Goal: Task Accomplishment & Management: Manage account settings

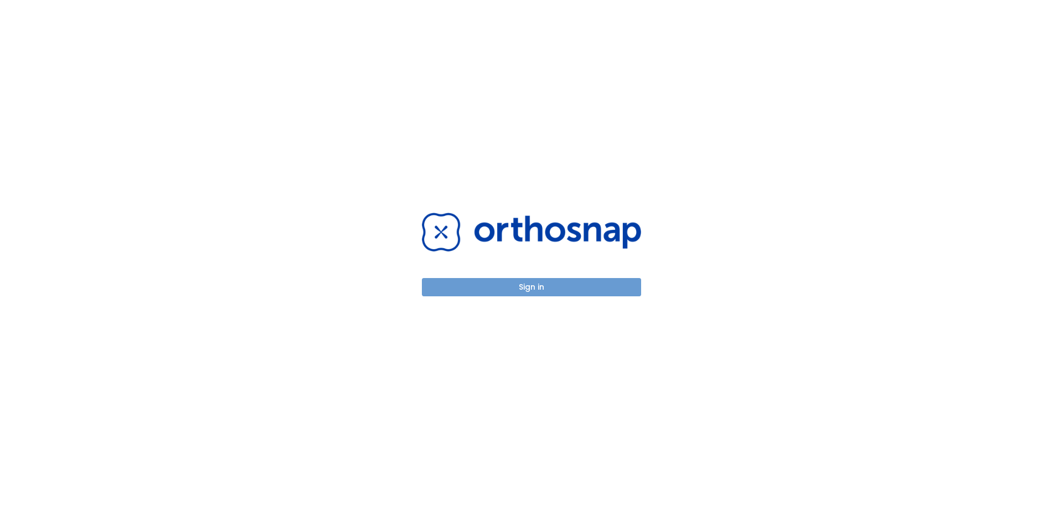
click at [594, 289] on button "Sign in" at bounding box center [531, 287] width 219 height 18
click at [551, 286] on button "Sign in" at bounding box center [531, 287] width 219 height 18
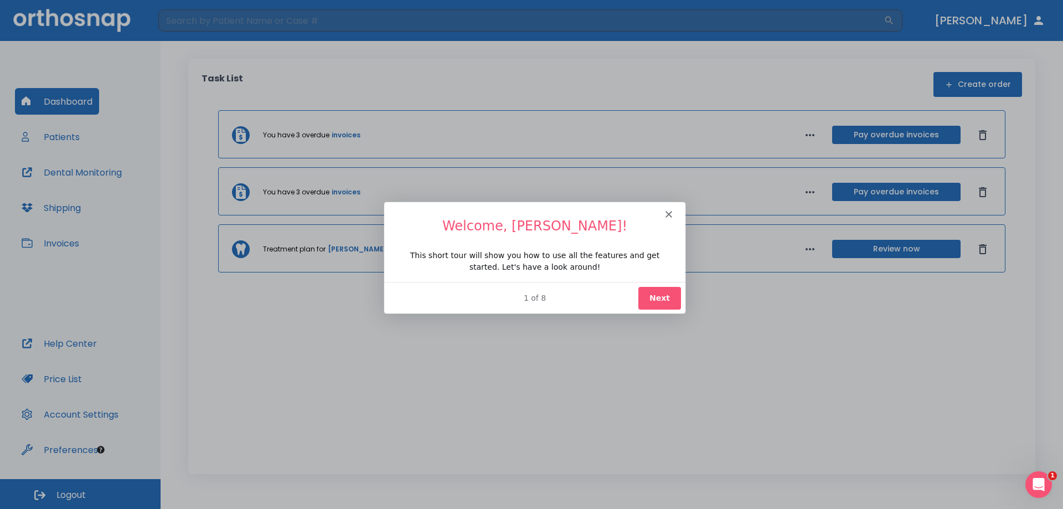
click at [668, 296] on button "Next" at bounding box center [659, 297] width 43 height 23
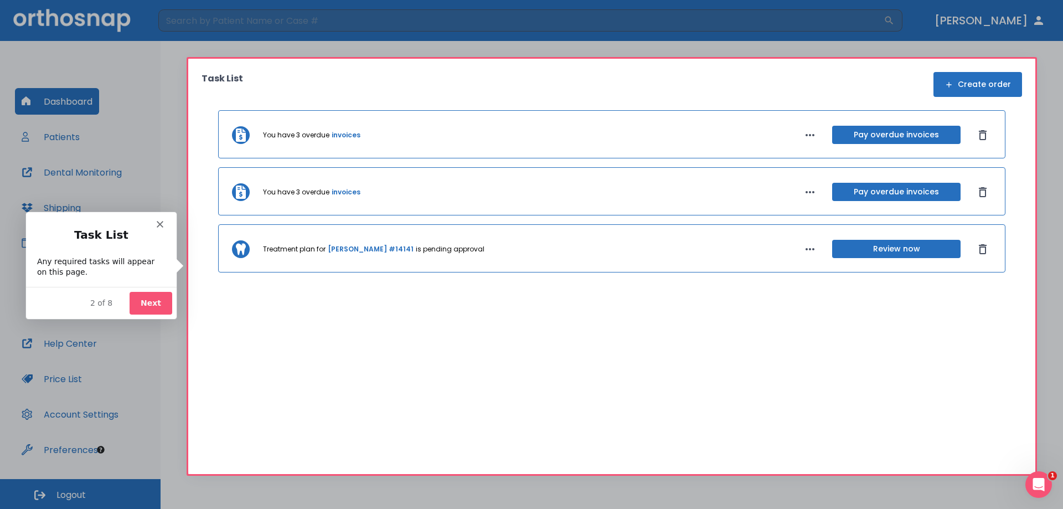
click at [154, 298] on button "Next" at bounding box center [150, 302] width 43 height 23
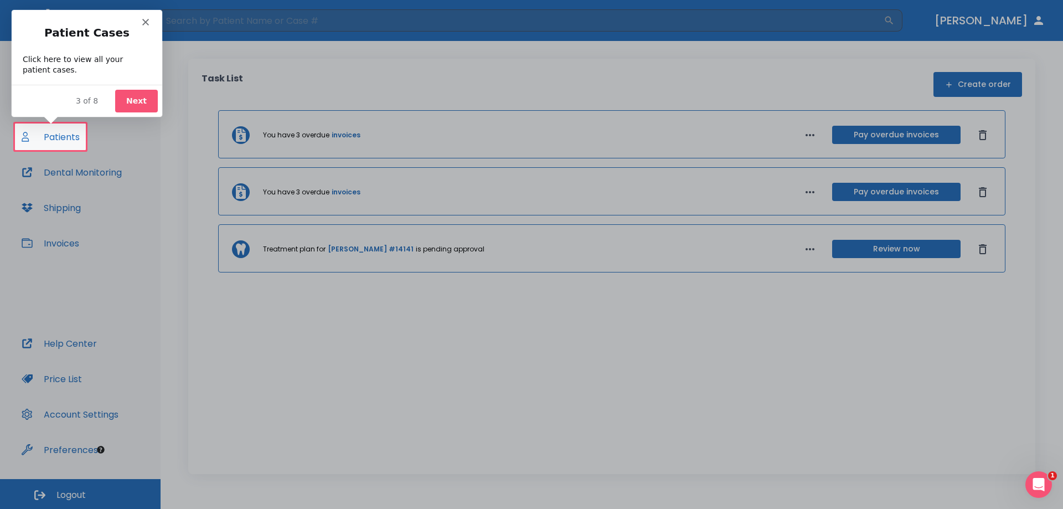
click at [144, 104] on button "Next" at bounding box center [136, 100] width 43 height 23
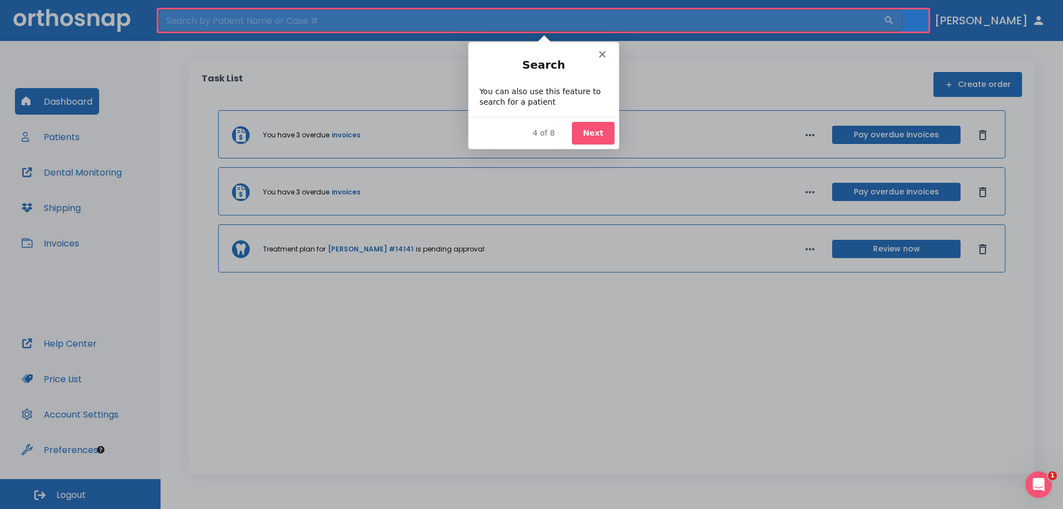
click at [593, 141] on button "Next" at bounding box center [592, 132] width 43 height 23
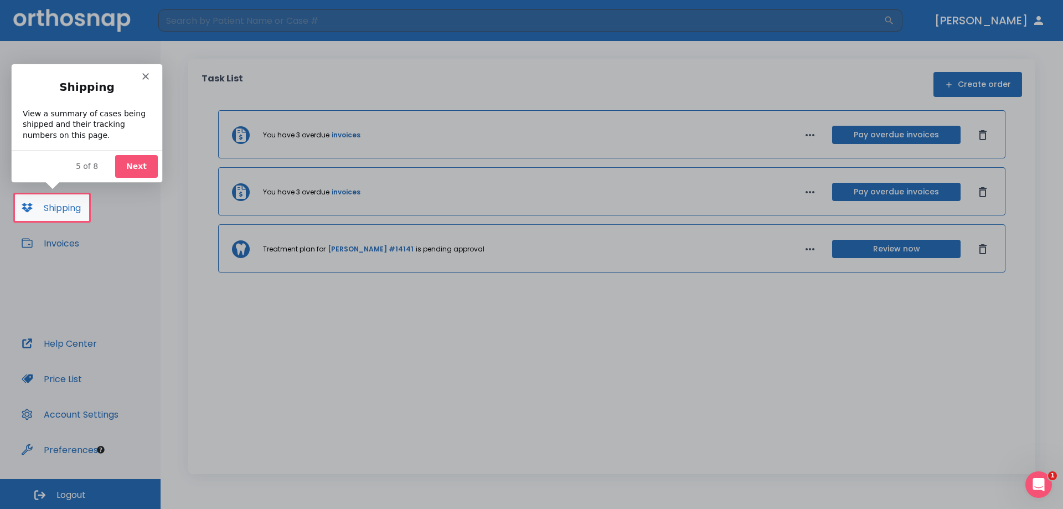
click at [129, 174] on button "Next" at bounding box center [136, 165] width 43 height 23
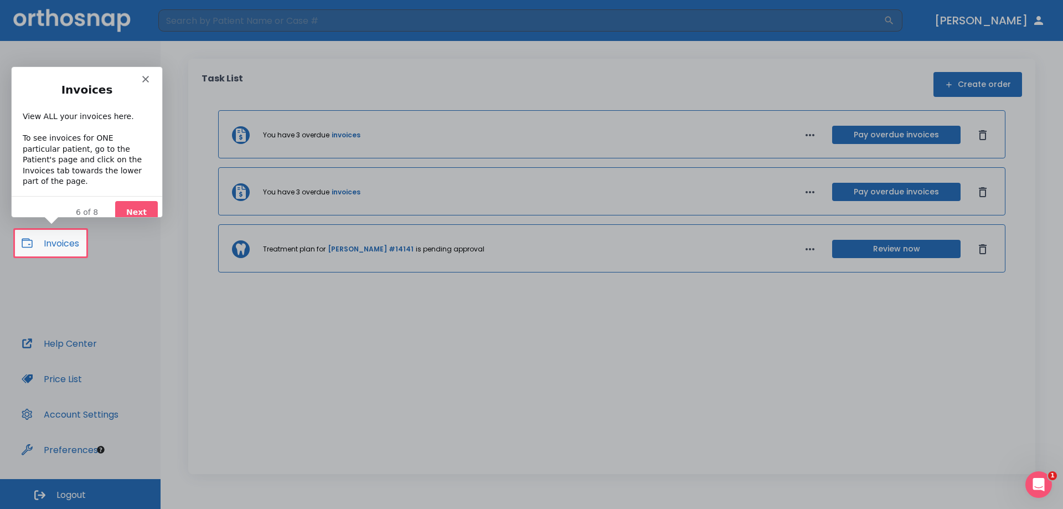
click at [148, 204] on button "Next" at bounding box center [136, 211] width 43 height 23
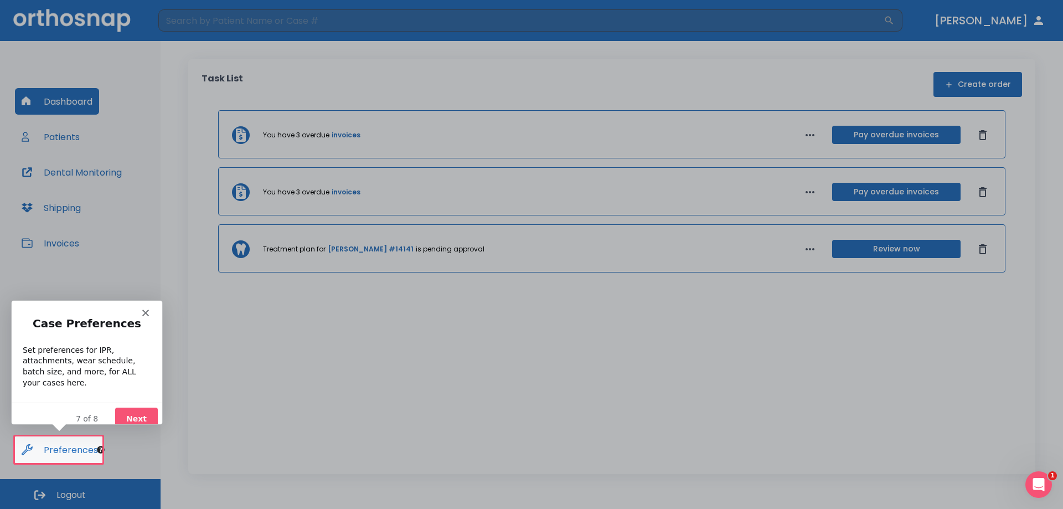
click at [131, 407] on button "Next" at bounding box center [136, 418] width 43 height 23
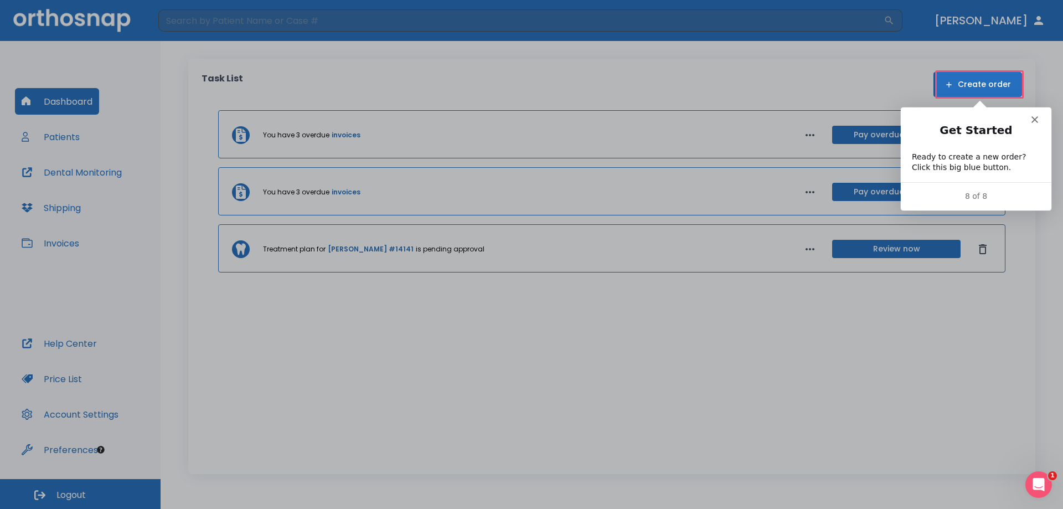
drag, startPoint x: 1038, startPoint y: 121, endPoint x: 1786, endPoint y: 221, distance: 754.9
click at [1038, 121] on div "Intercom messenger" at bounding box center [975, 114] width 151 height 15
click at [1034, 120] on polygon "Close" at bounding box center [1034, 119] width 7 height 7
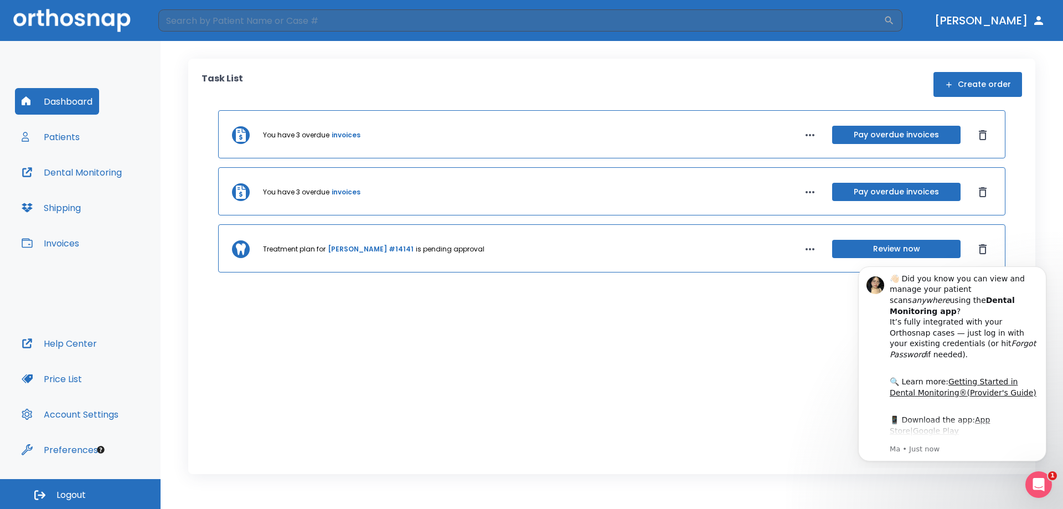
click at [1038, 20] on icon "button" at bounding box center [1038, 20] width 9 height 9
click at [1025, 27] on button "Dr. Chau" at bounding box center [990, 21] width 120 height 20
